Goal: Obtain resource: Download file/media

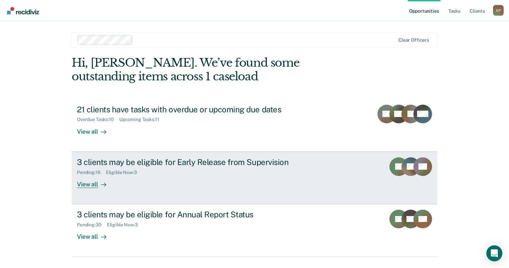
click at [257, 158] on div "3 clients may be eligible for Early Release from Supervision" at bounding box center [194, 162] width 234 height 10
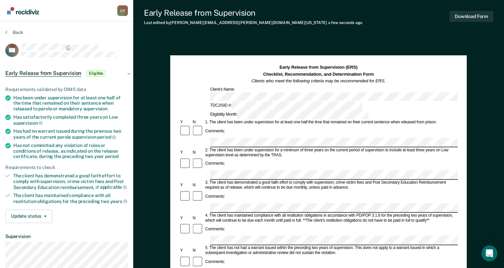
click at [269, 190] on div "Comments:" at bounding box center [318, 201] width 278 height 23
drag, startPoint x: 208, startPoint y: 148, endPoint x: 313, endPoint y: 150, distance: 104.6
click at [313, 180] on div "3. The client has demonstrated a good faith effort to comply with supervision, …" at bounding box center [330, 185] width 253 height 10
drag, startPoint x: 313, startPoint y: 150, endPoint x: 308, endPoint y: 148, distance: 4.9
copy div "The client has demonstrated a good faith effort to comply with"
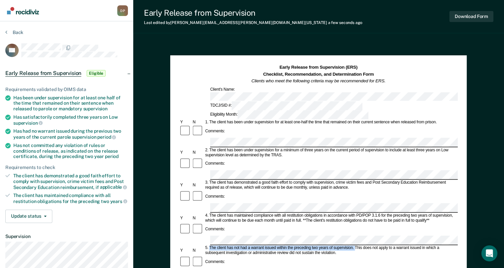
drag, startPoint x: 209, startPoint y: 200, endPoint x: 355, endPoint y: 201, distance: 145.8
click at [355, 245] on div "5. The client has not had a warrant issued within the preceding two years of su…" at bounding box center [330, 250] width 253 height 10
drag, startPoint x: 355, startPoint y: 201, endPoint x: 351, endPoint y: 201, distance: 4.0
copy div "The client has not had a warrant issued within the preceding two years of super…"
drag, startPoint x: 209, startPoint y: 226, endPoint x: 295, endPoint y: 233, distance: 86.2
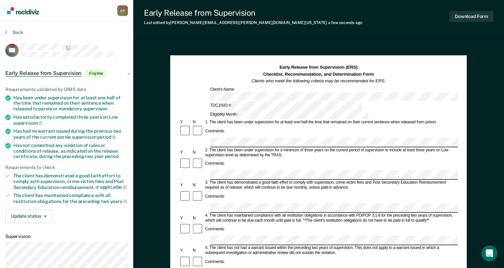
drag, startPoint x: 295, startPoint y: 233, endPoint x: 264, endPoint y: 226, distance: 31.3
copy div "The client has not committed any violation of rules or conditions of release as…"
drag, startPoint x: 452, startPoint y: 249, endPoint x: 366, endPoint y: 226, distance: 89.2
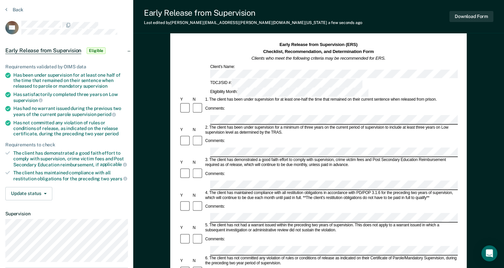
scroll to position [22, 0]
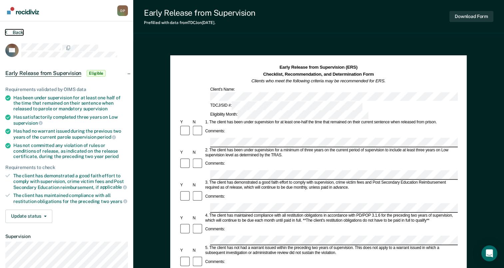
click at [11, 31] on button "Back" at bounding box center [14, 32] width 18 height 6
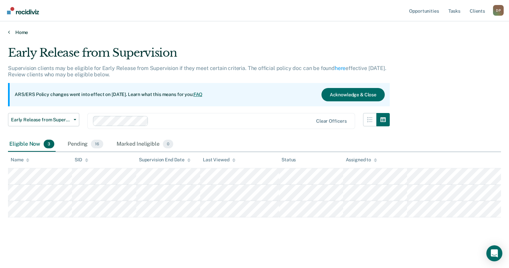
click at [8, 32] on icon at bounding box center [9, 31] width 2 height 5
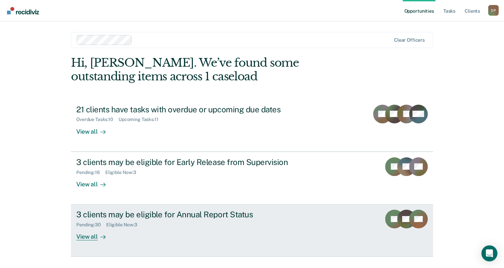
click at [187, 219] on div "Pending : 30 Eligible Now : 3" at bounding box center [193, 223] width 234 height 8
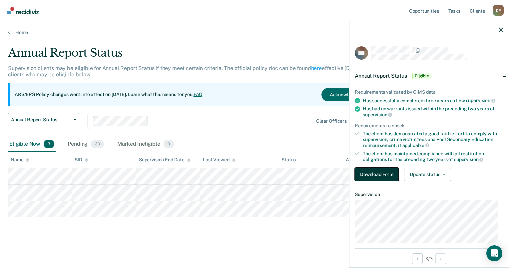
click at [385, 173] on button "Download Form" at bounding box center [377, 173] width 44 height 13
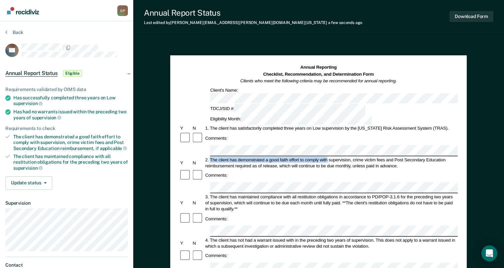
drag, startPoint x: 210, startPoint y: 129, endPoint x: 327, endPoint y: 131, distance: 116.9
click at [327, 156] on div "2. The client has demonstrated a good faith effort to comply with supervision, …" at bounding box center [330, 162] width 253 height 12
drag, startPoint x: 327, startPoint y: 131, endPoint x: 321, endPoint y: 129, distance: 6.3
copy div "The client has demonstrated a good faith effort to comply with"
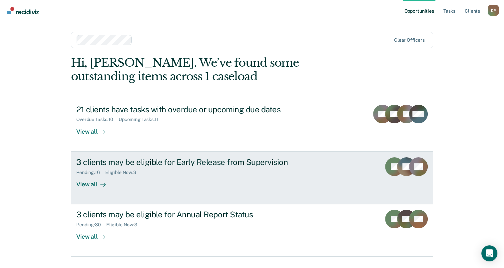
click at [265, 157] on div "3 clients may be eligible for Early Release from Supervision" at bounding box center [193, 162] width 234 height 10
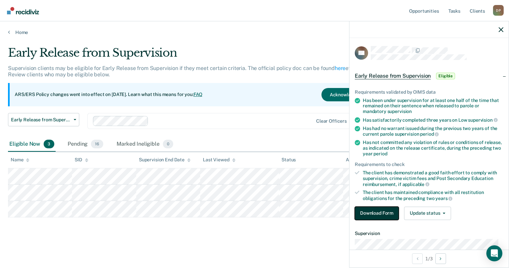
click at [380, 211] on button "Download Form" at bounding box center [377, 212] width 44 height 13
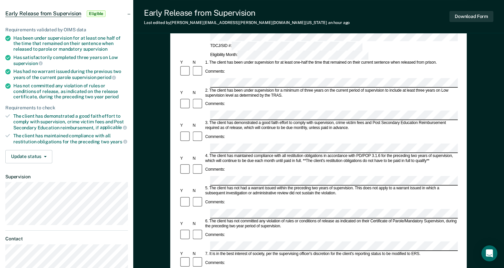
scroll to position [100, 0]
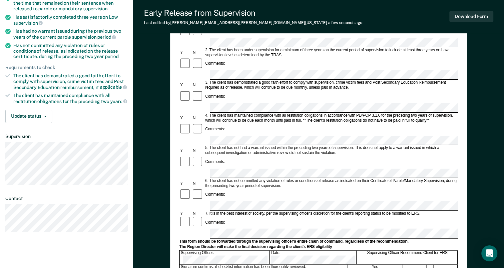
click at [217, 174] on form "Early Release from Supervision (ERS) Checklist, Recommendation, and Determinati…" at bounding box center [318, 205] width 278 height 482
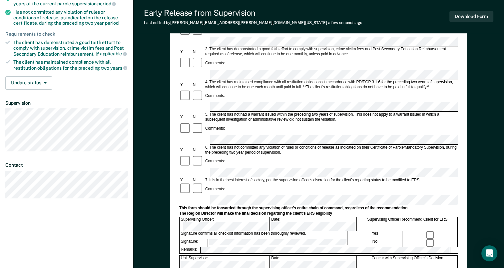
scroll to position [33, 0]
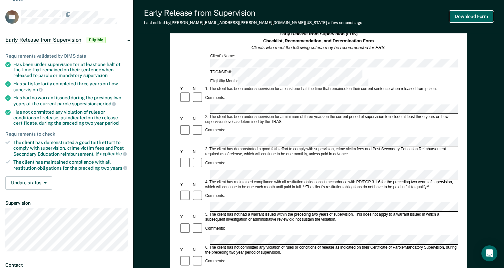
click at [467, 19] on button "Download Form" at bounding box center [471, 16] width 44 height 11
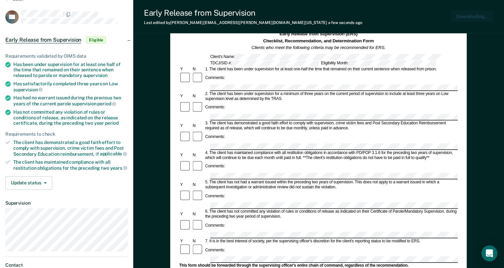
scroll to position [0, 0]
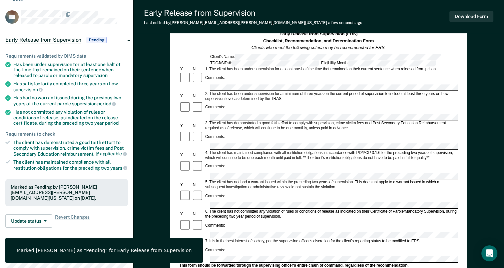
click at [328, 46] on em "Clients who meet the following criteria may be recommended for ERS." at bounding box center [318, 47] width 134 height 5
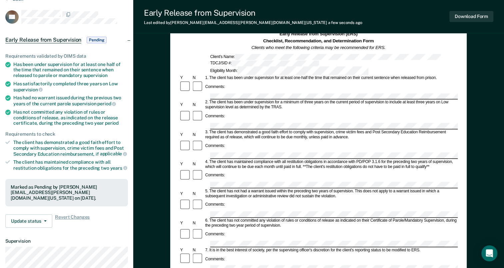
click at [373, 130] on div "3. The client has demonstrated a good faith effort to comply with supervision, …" at bounding box center [330, 135] width 253 height 10
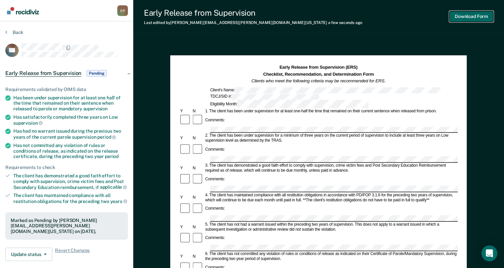
click at [461, 16] on button "Download Form" at bounding box center [471, 16] width 44 height 11
